Goal: Transaction & Acquisition: Purchase product/service

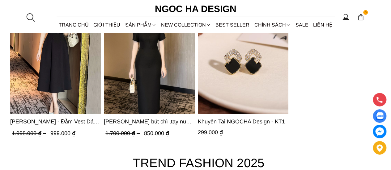
scroll to position [2085, 0]
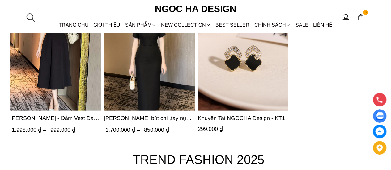
click at [165, 118] on span "[PERSON_NAME] bút chì ,tay nụ hồng ,bồng đầu tay màu đen D727" at bounding box center [149, 118] width 90 height 9
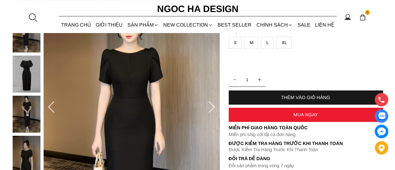
scroll to position [92, 0]
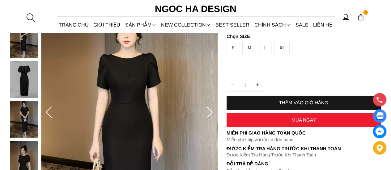
click at [201, 112] on img at bounding box center [129, 113] width 176 height 264
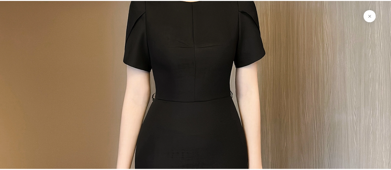
scroll to position [122, 0]
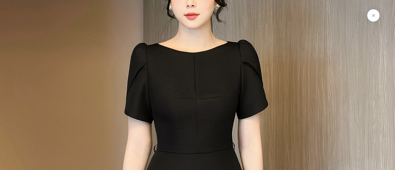
click at [375, 17] on button at bounding box center [374, 15] width 12 height 12
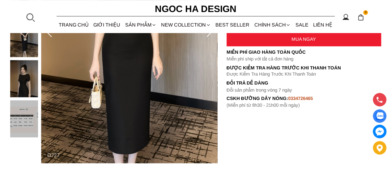
scroll to position [137, 0]
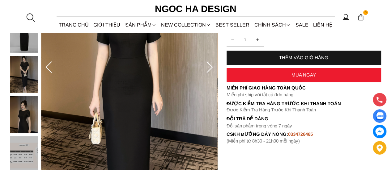
click at [210, 71] on icon at bounding box center [209, 67] width 12 height 12
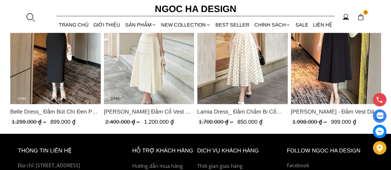
scroll to position [1825, 0]
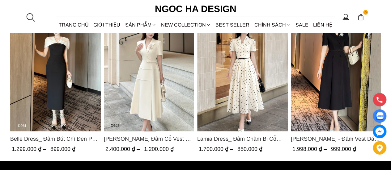
click at [326, 143] on span "[PERSON_NAME] - Đầm Vest Dáng Xòe Kèm Đai D713" at bounding box center [335, 139] width 90 height 9
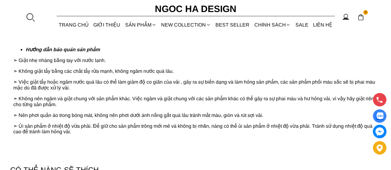
scroll to position [699, 0]
